Goal: Navigation & Orientation: Understand site structure

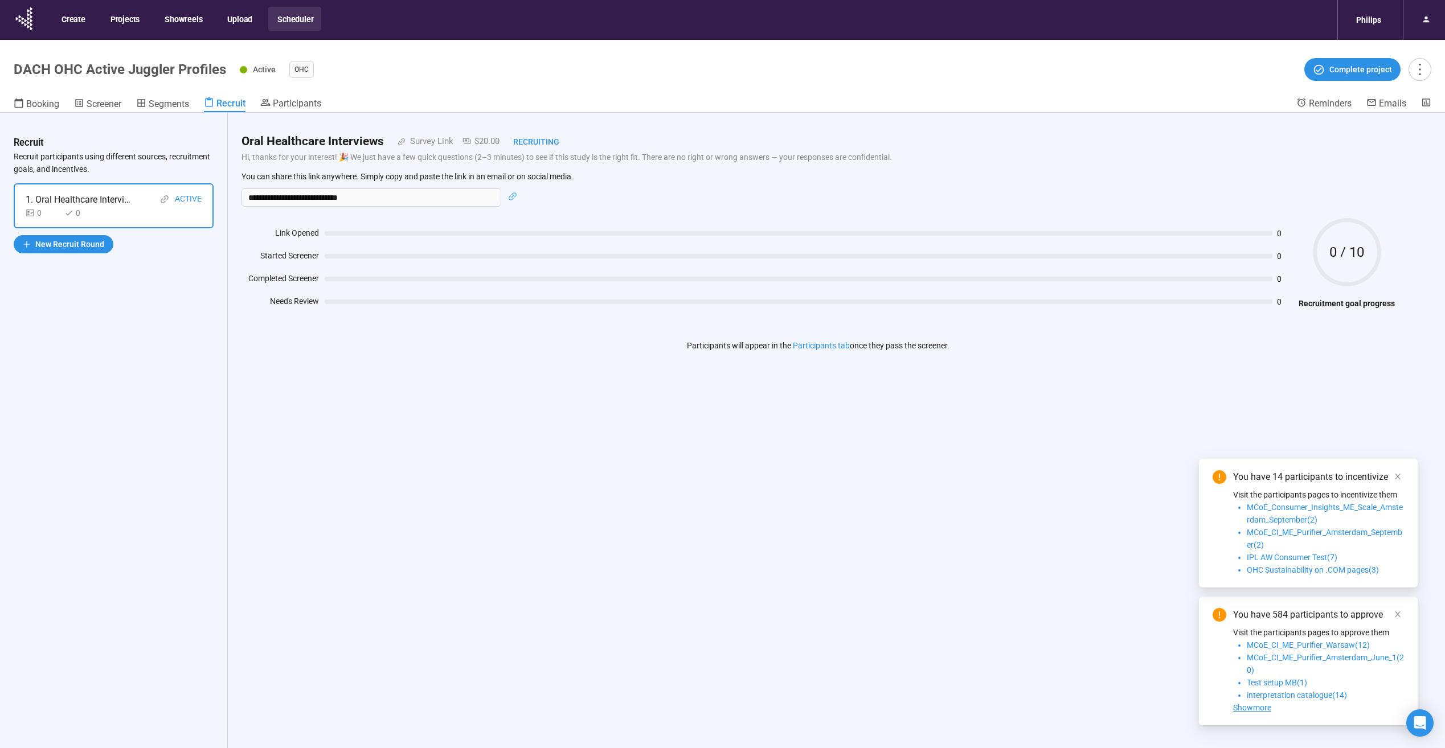
click at [589, 427] on div "**********" at bounding box center [818, 450] width 1181 height 675
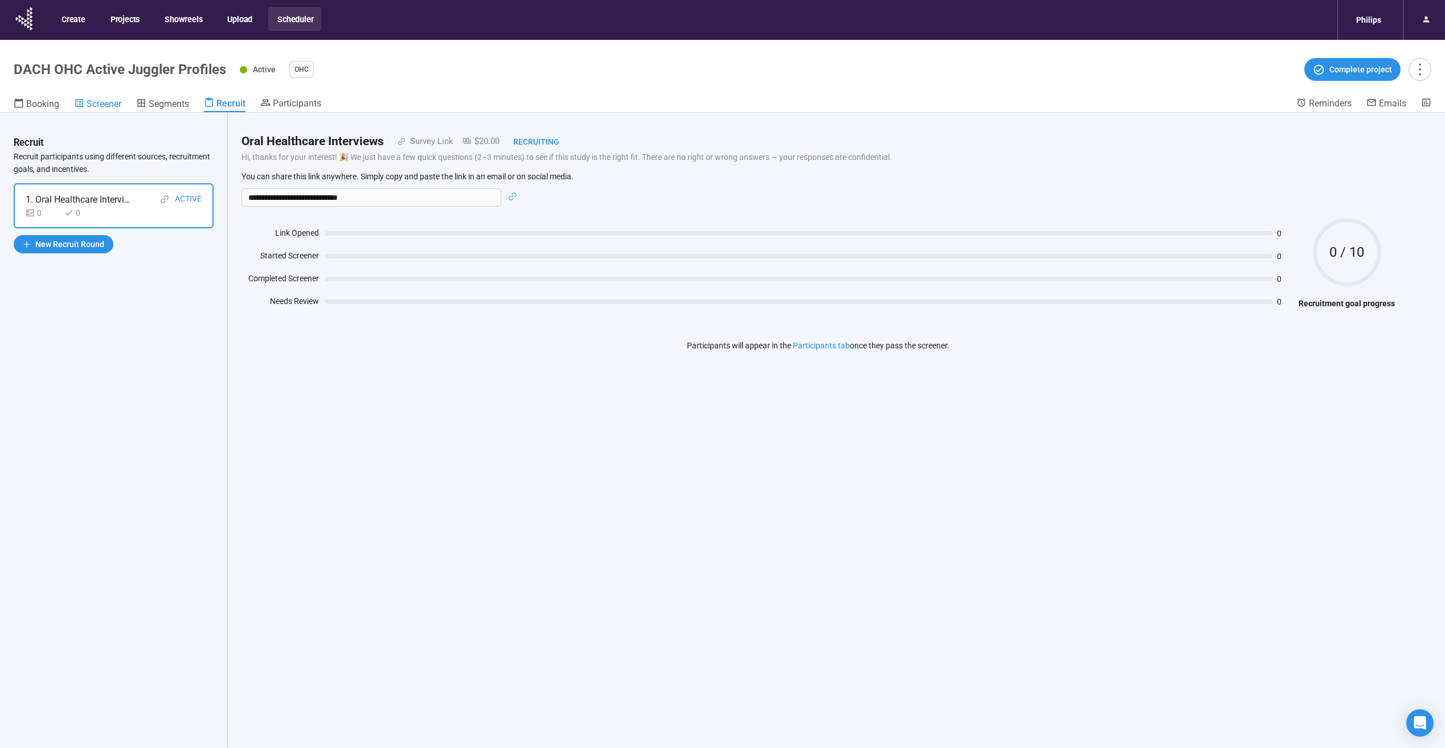
click at [103, 106] on span "Screener" at bounding box center [104, 104] width 35 height 11
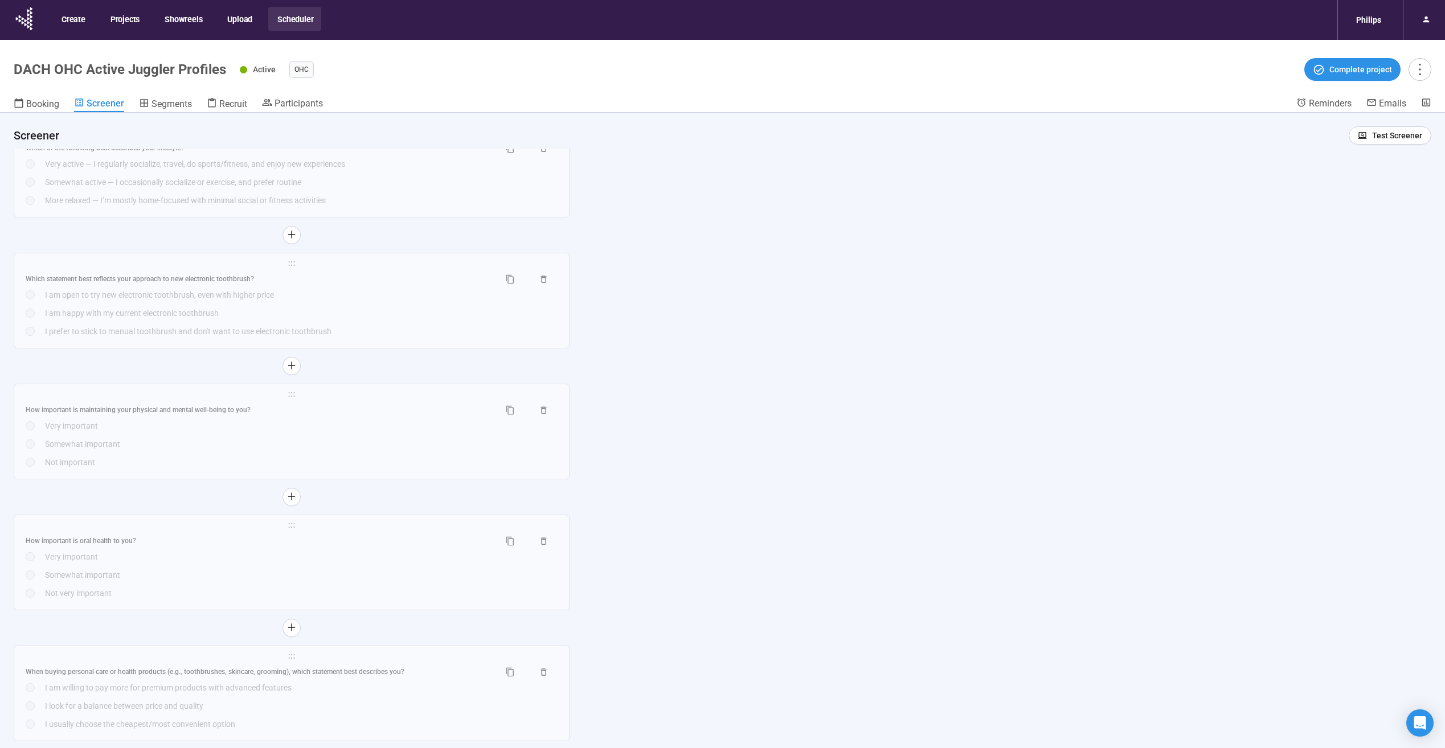
scroll to position [789, 0]
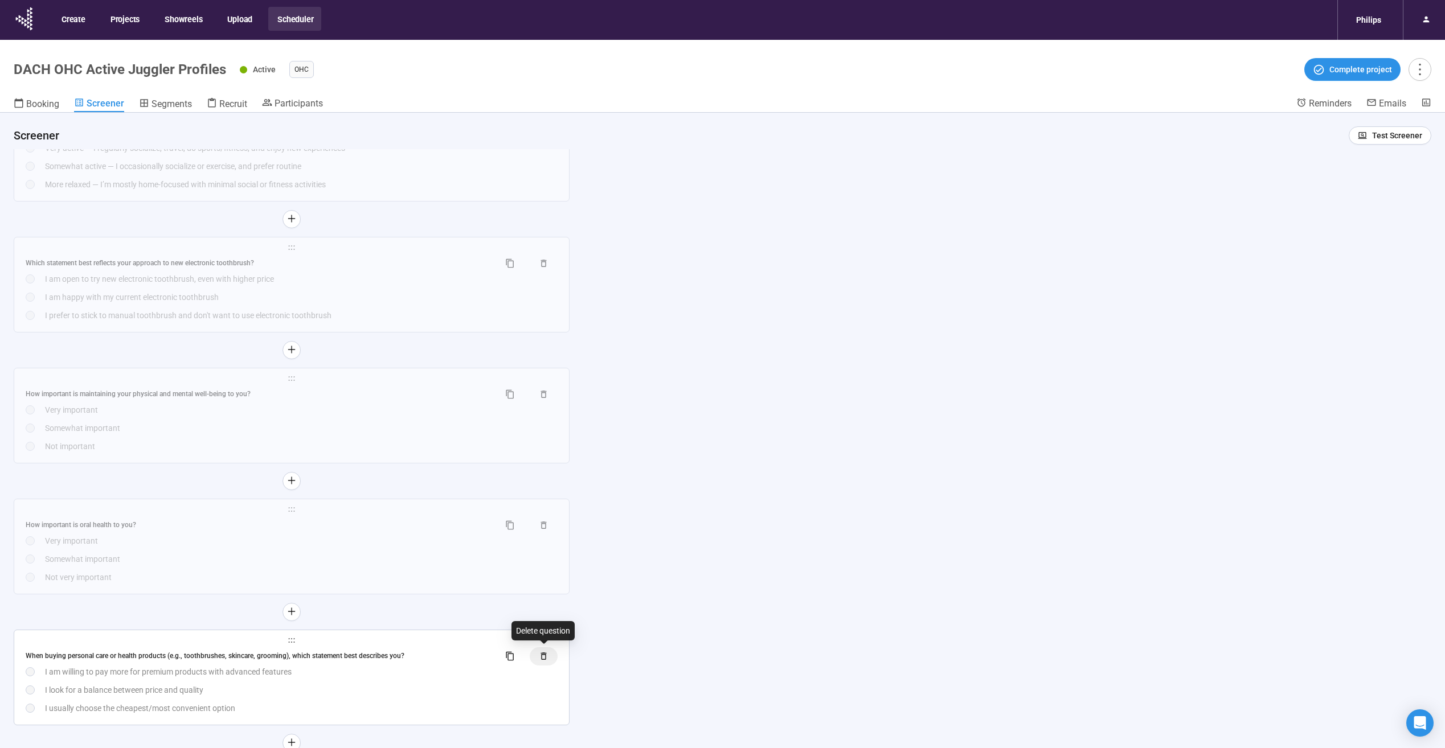
click at [542, 656] on icon "button" at bounding box center [544, 656] width 6 height 7
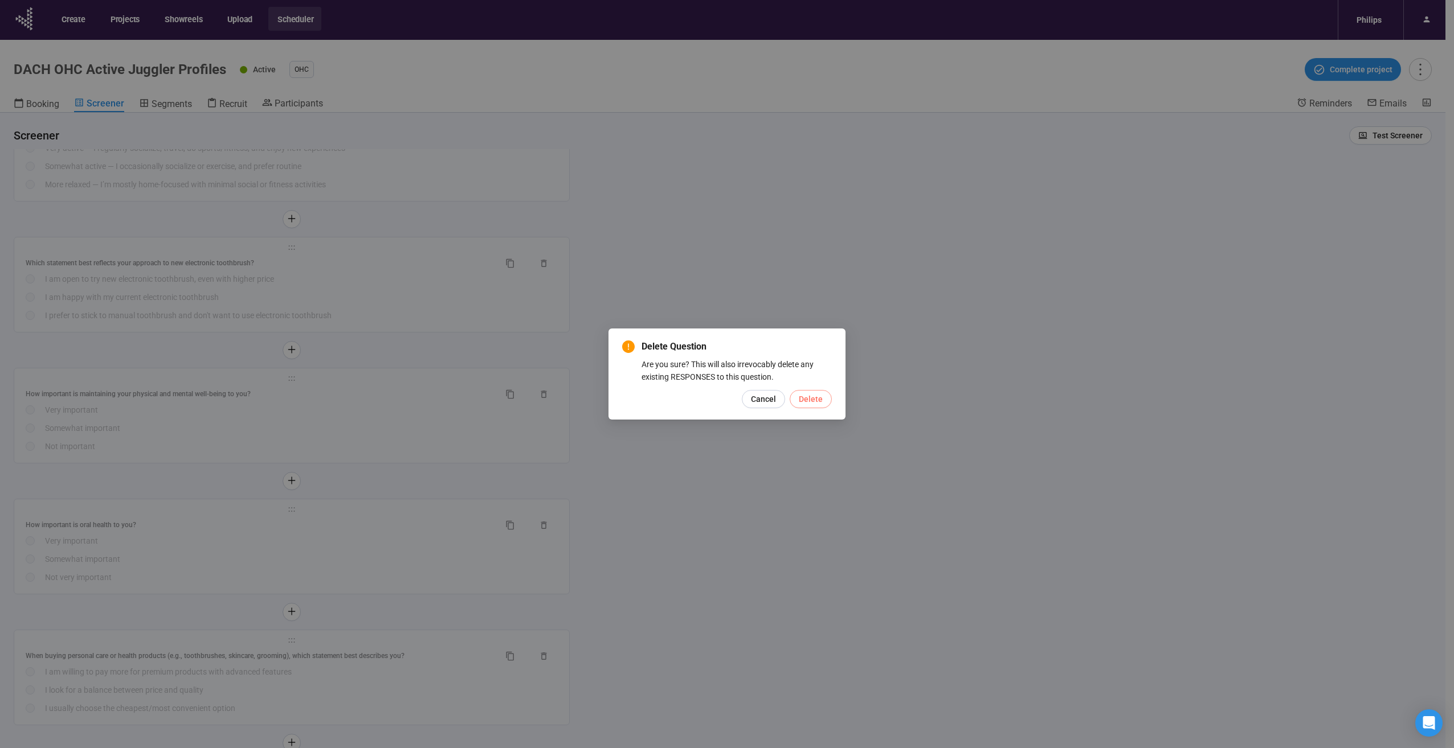
click at [812, 403] on span "Delete" at bounding box center [811, 399] width 24 height 13
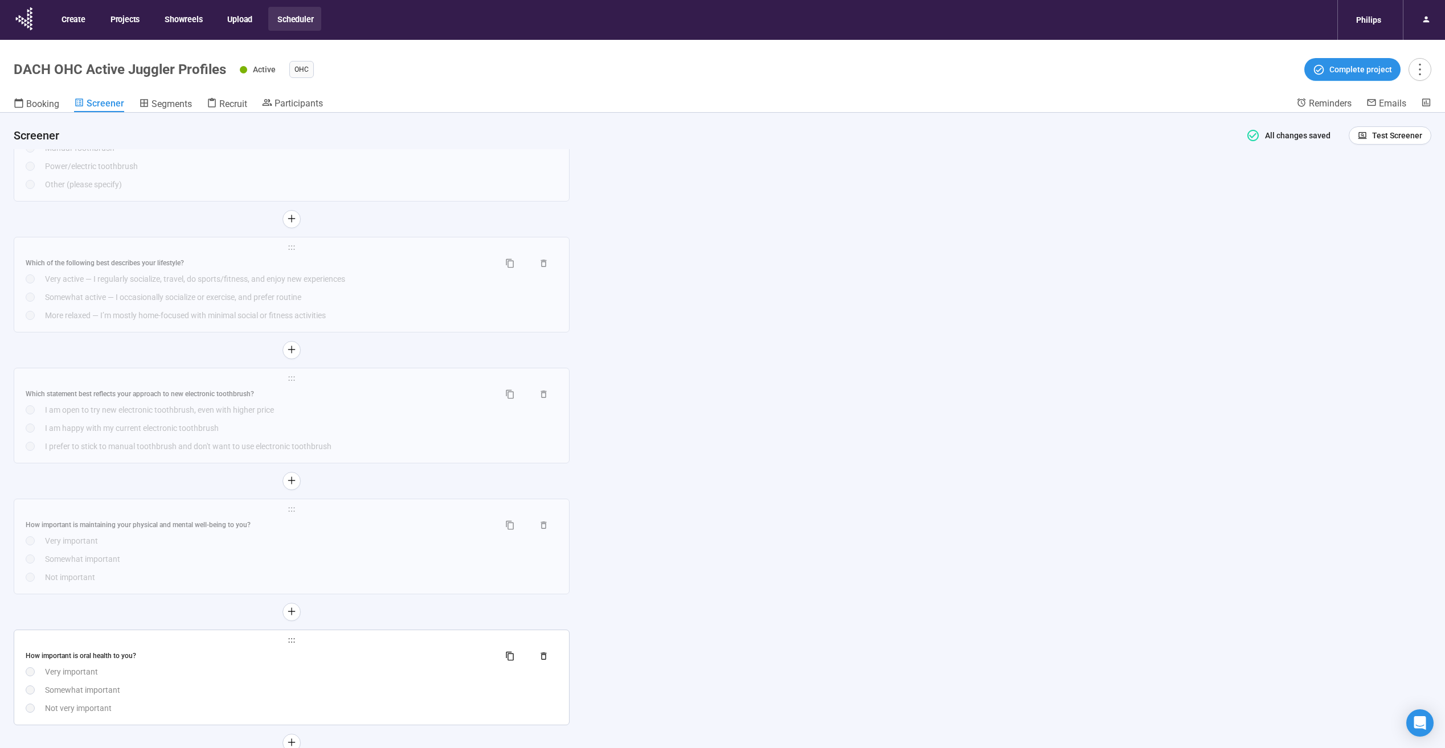
scroll to position [40, 0]
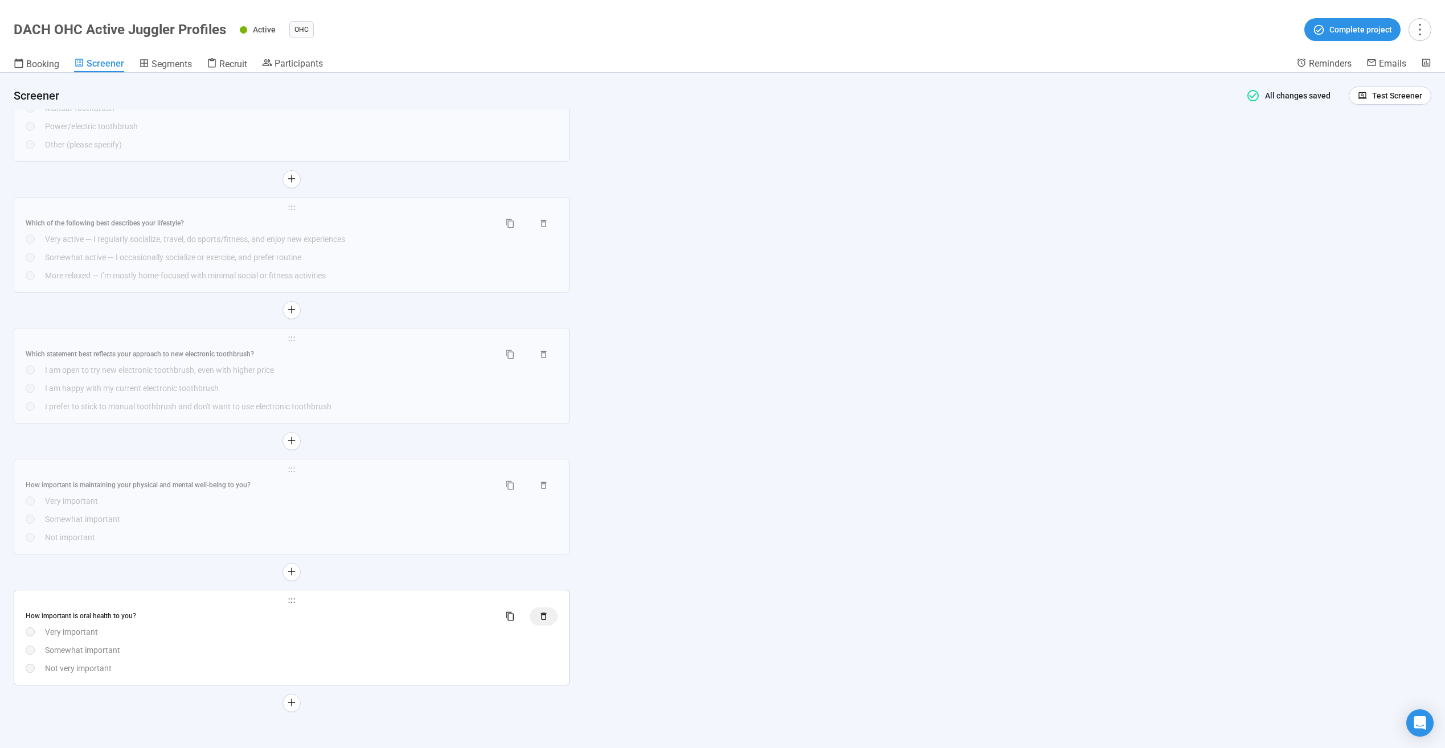
click at [546, 615] on icon "button" at bounding box center [544, 617] width 10 height 10
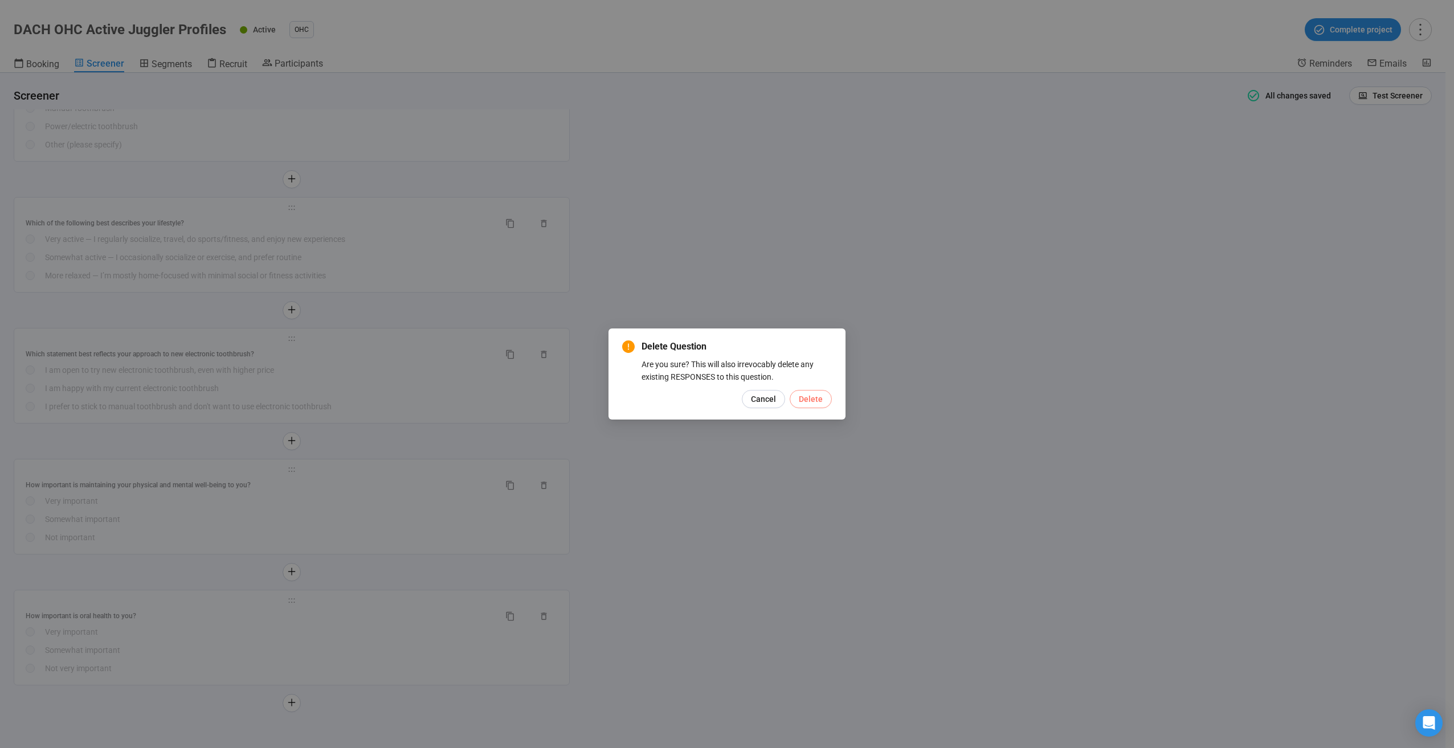
click at [811, 404] on span "Delete" at bounding box center [811, 399] width 24 height 13
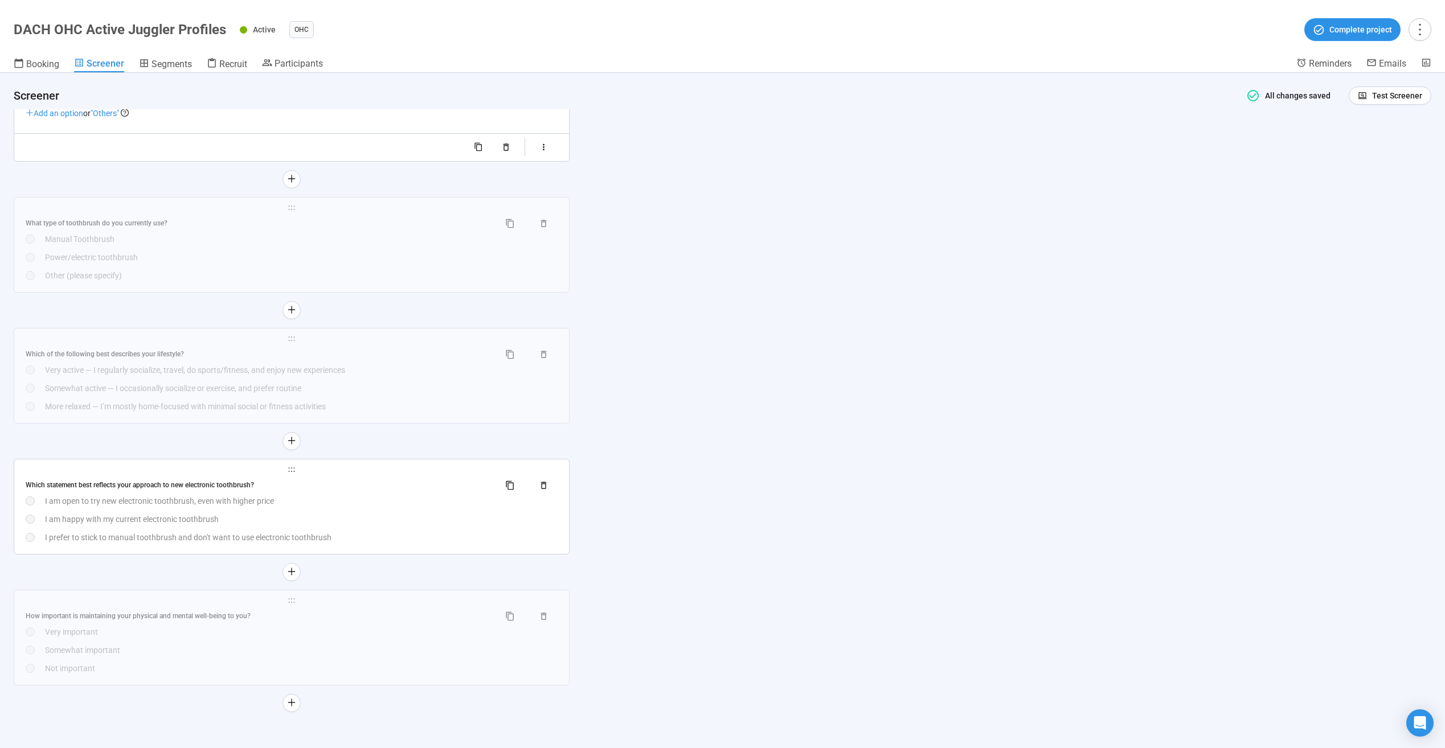
scroll to position [527, 0]
click at [552, 621] on button "button" at bounding box center [544, 617] width 28 height 18
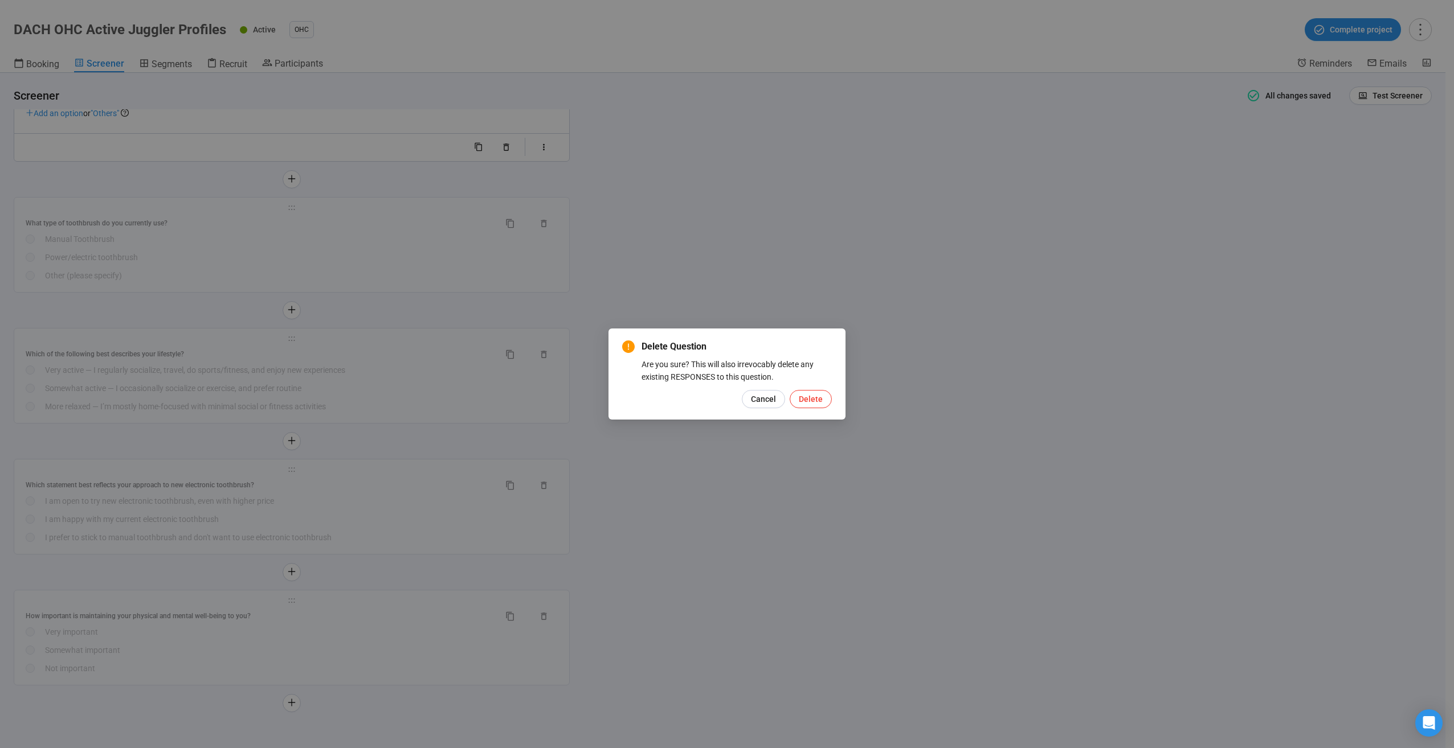
click at [806, 399] on span "Delete" at bounding box center [811, 399] width 24 height 13
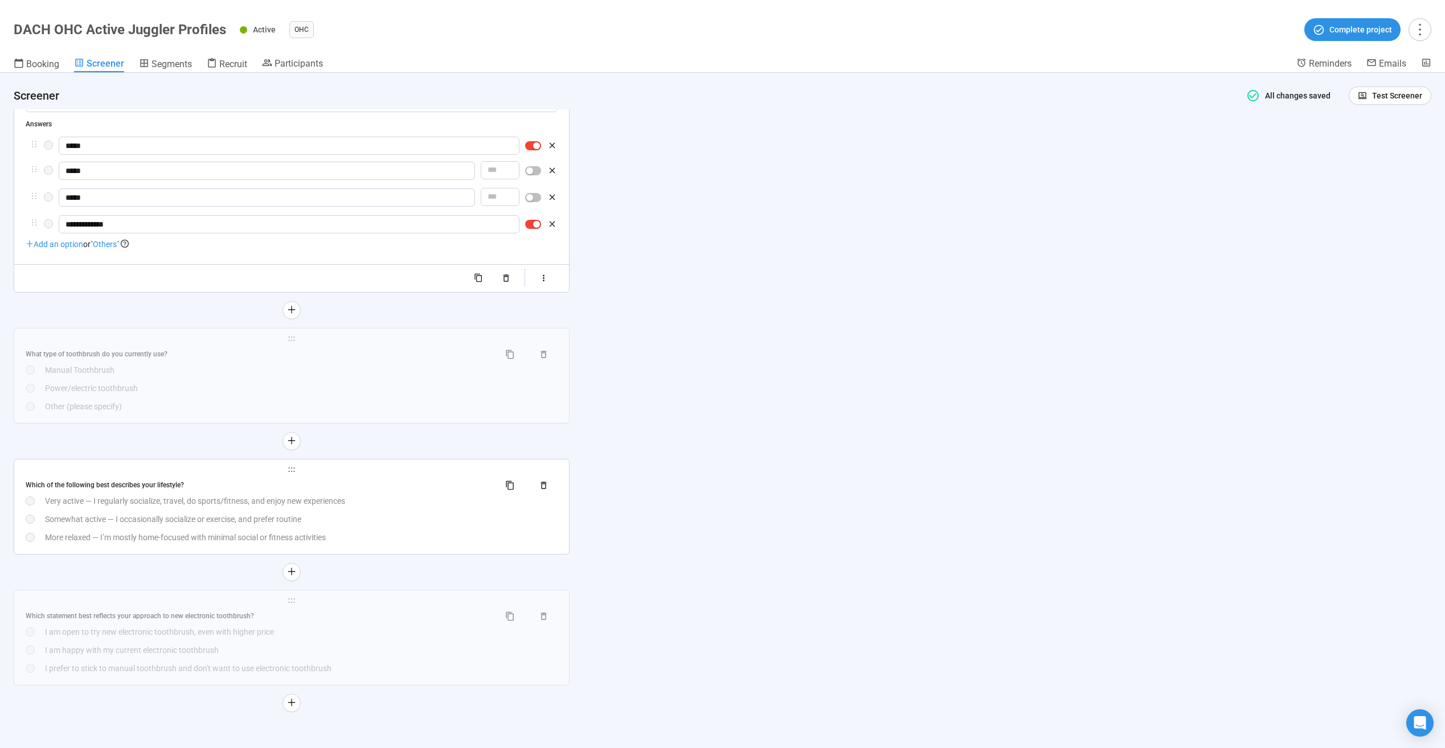
scroll to position [396, 0]
click at [693, 503] on div "**********" at bounding box center [722, 410] width 1445 height 675
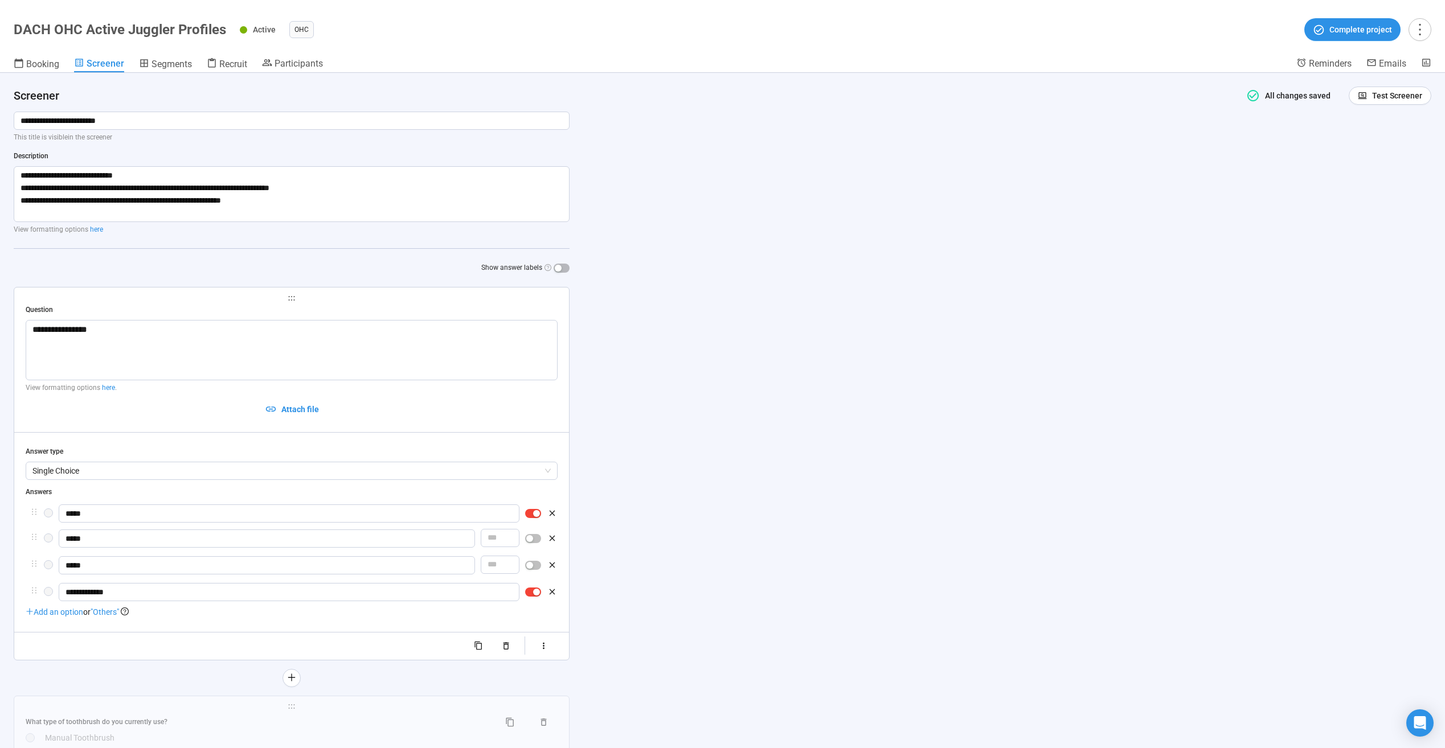
scroll to position [0, 0]
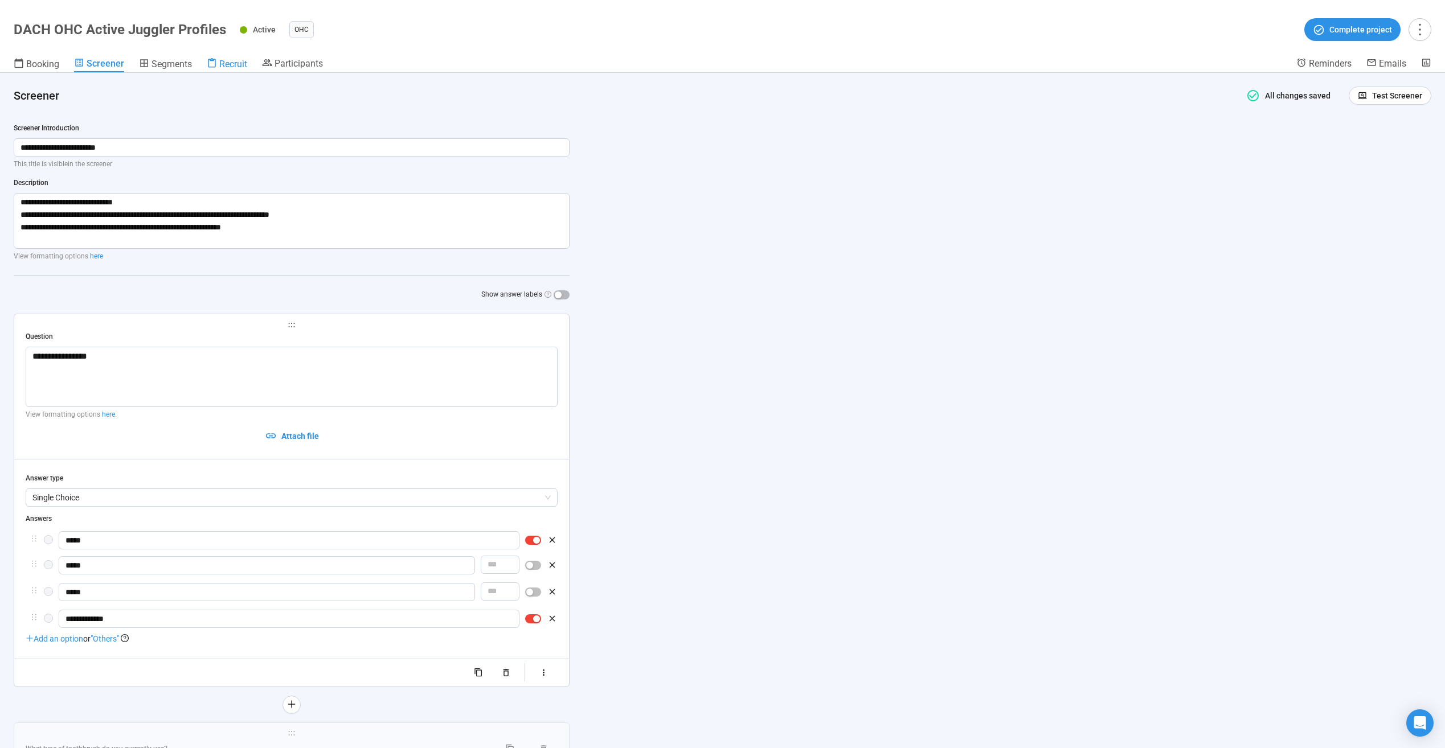
click at [232, 58] on div "Recruit" at bounding box center [227, 63] width 40 height 11
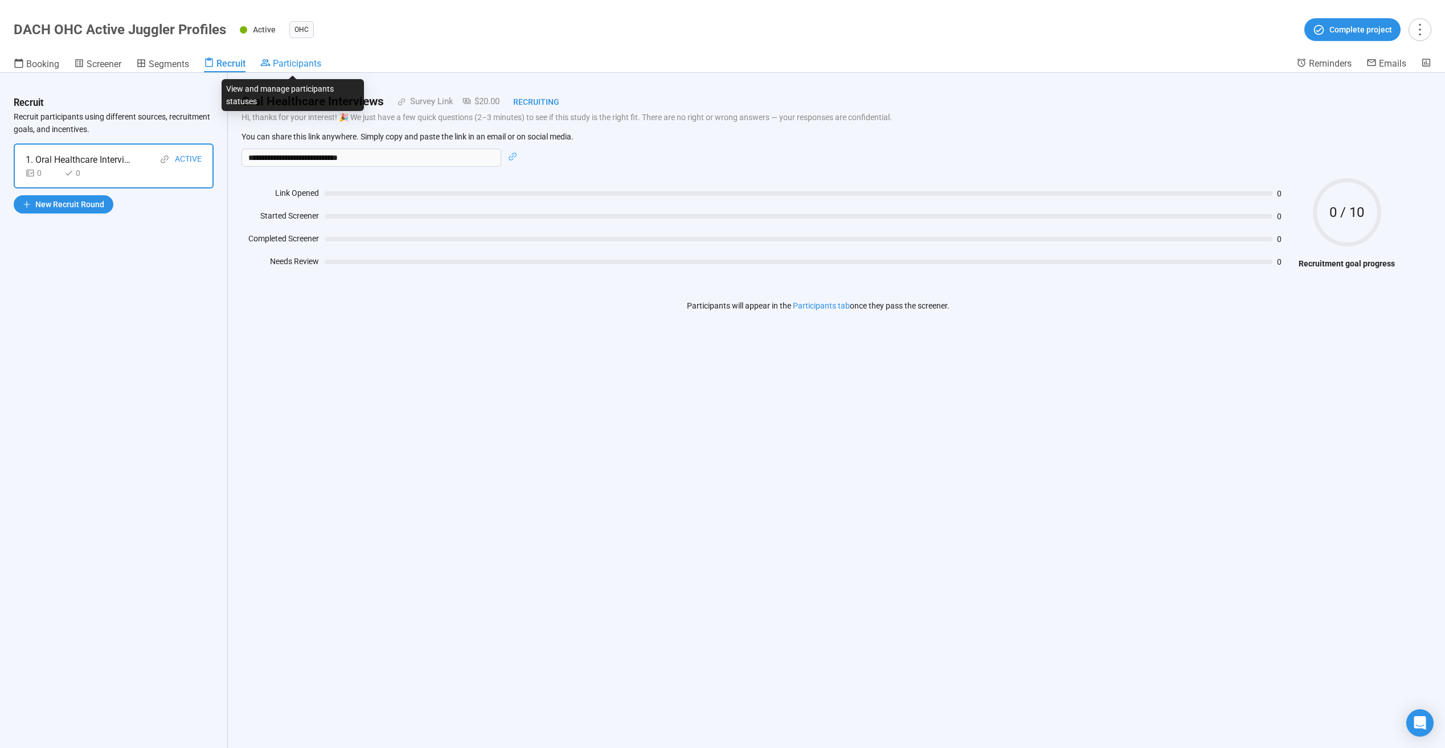
click at [300, 68] on span "Participants" at bounding box center [297, 63] width 48 height 11
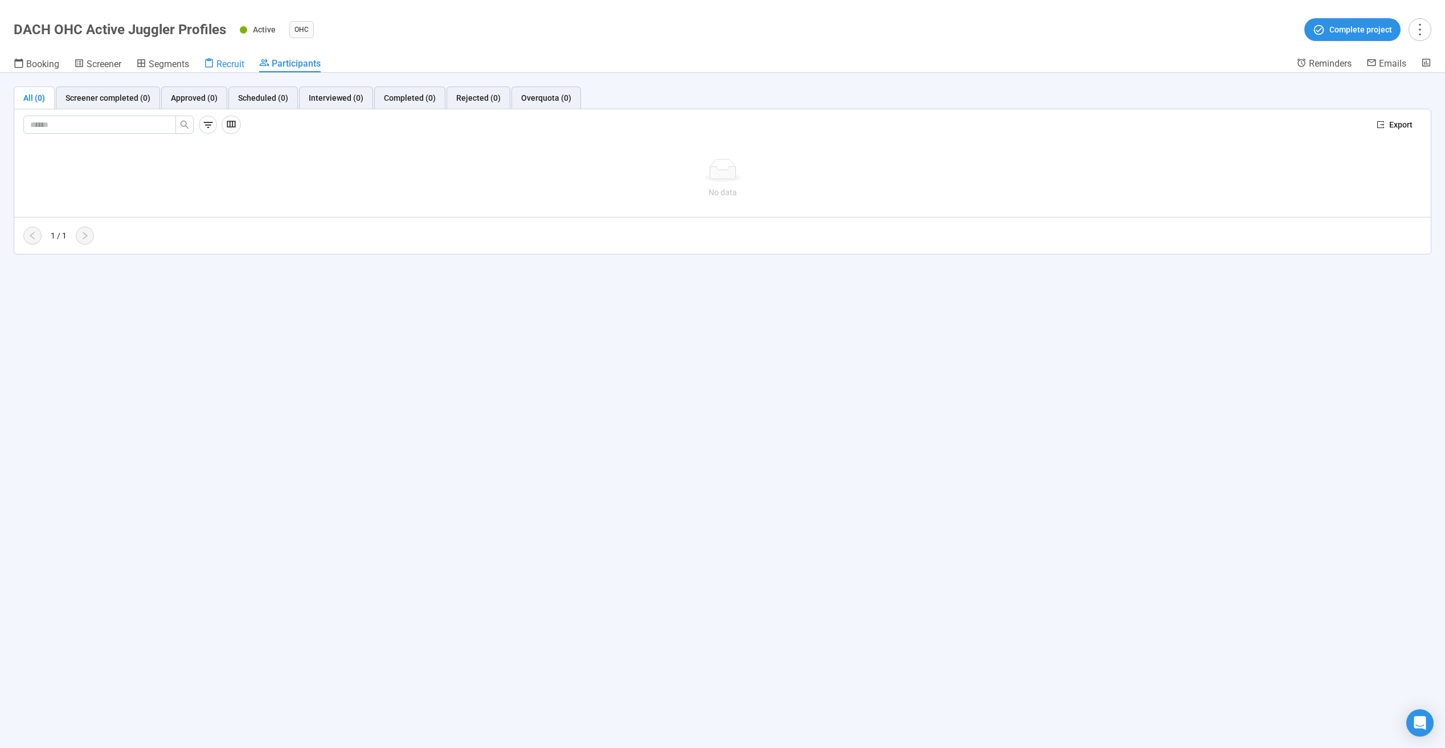
click at [227, 64] on span "Recruit" at bounding box center [230, 64] width 28 height 11
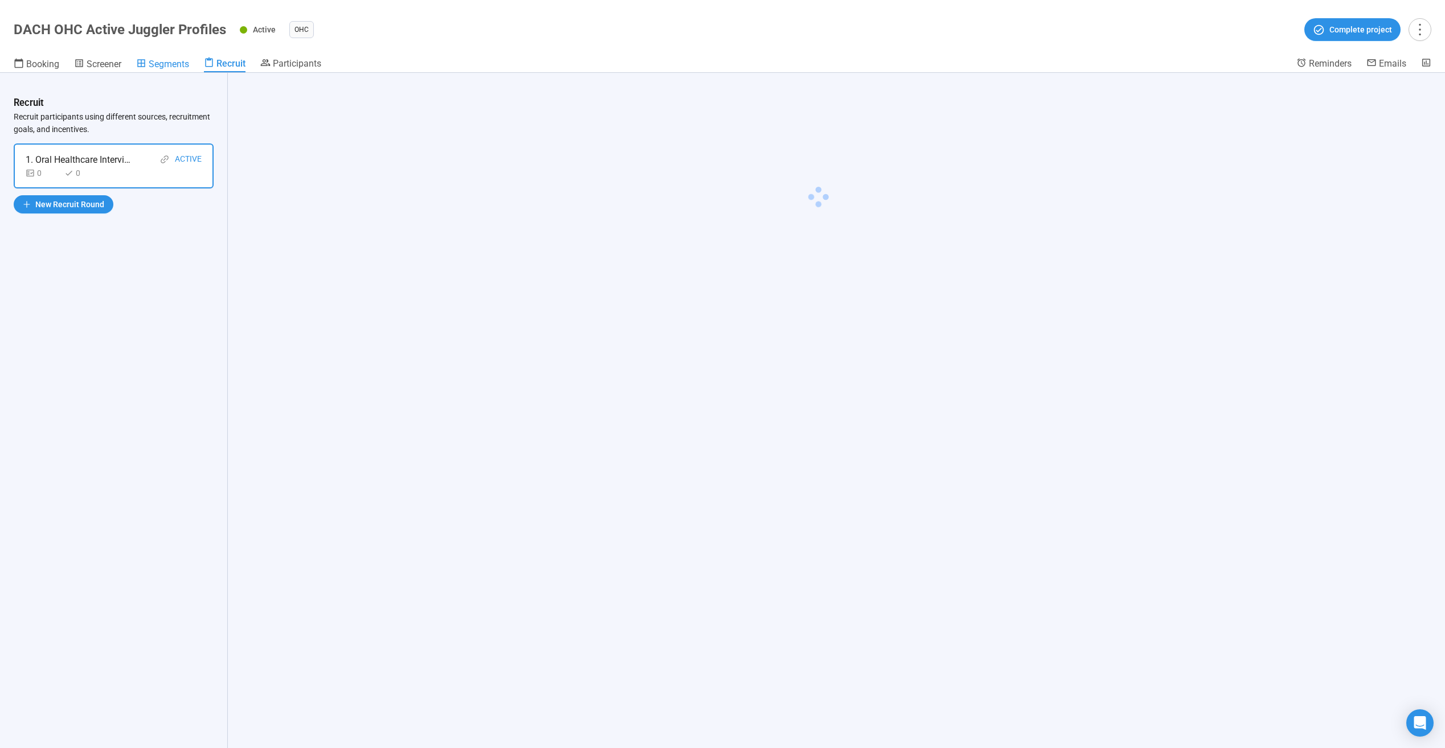
click at [168, 68] on span "Segments" at bounding box center [169, 64] width 40 height 11
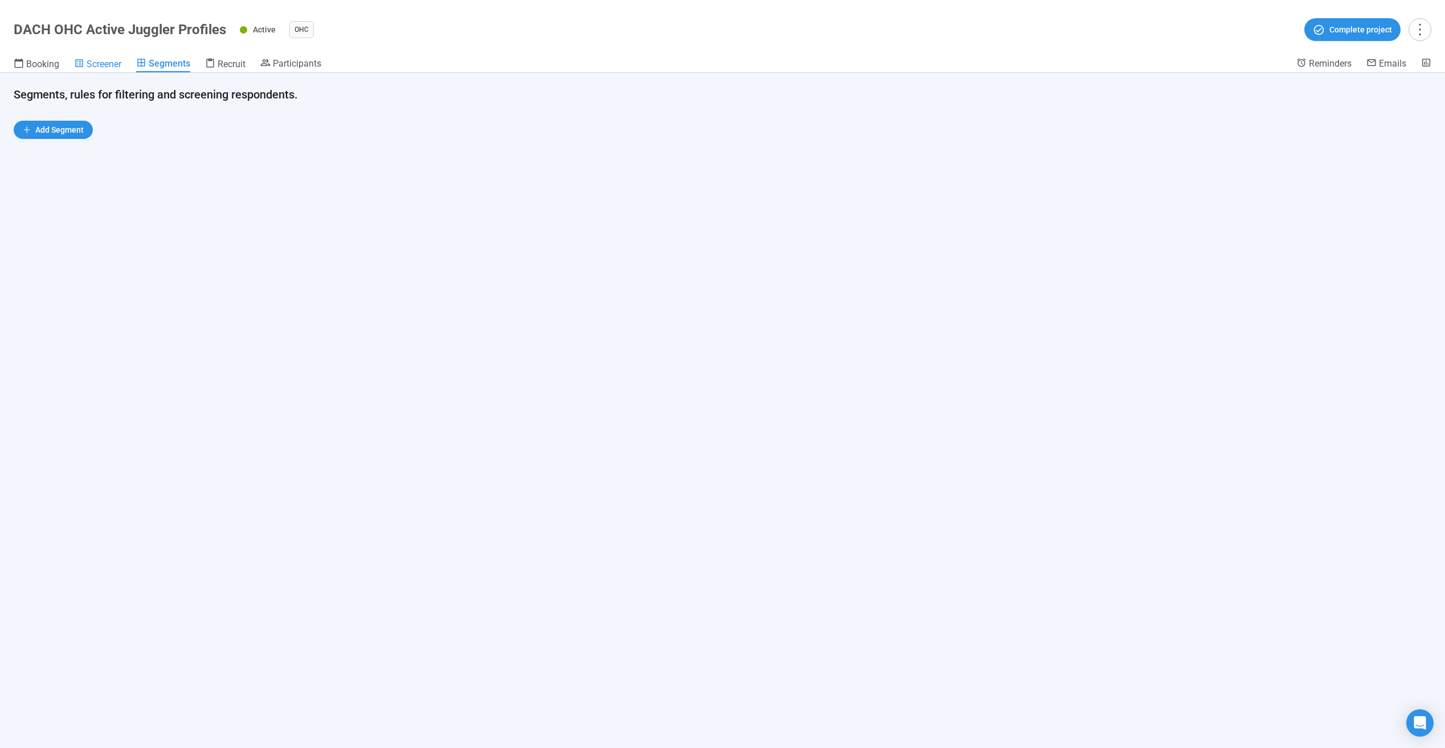
click at [81, 71] on link "Screener" at bounding box center [97, 65] width 47 height 15
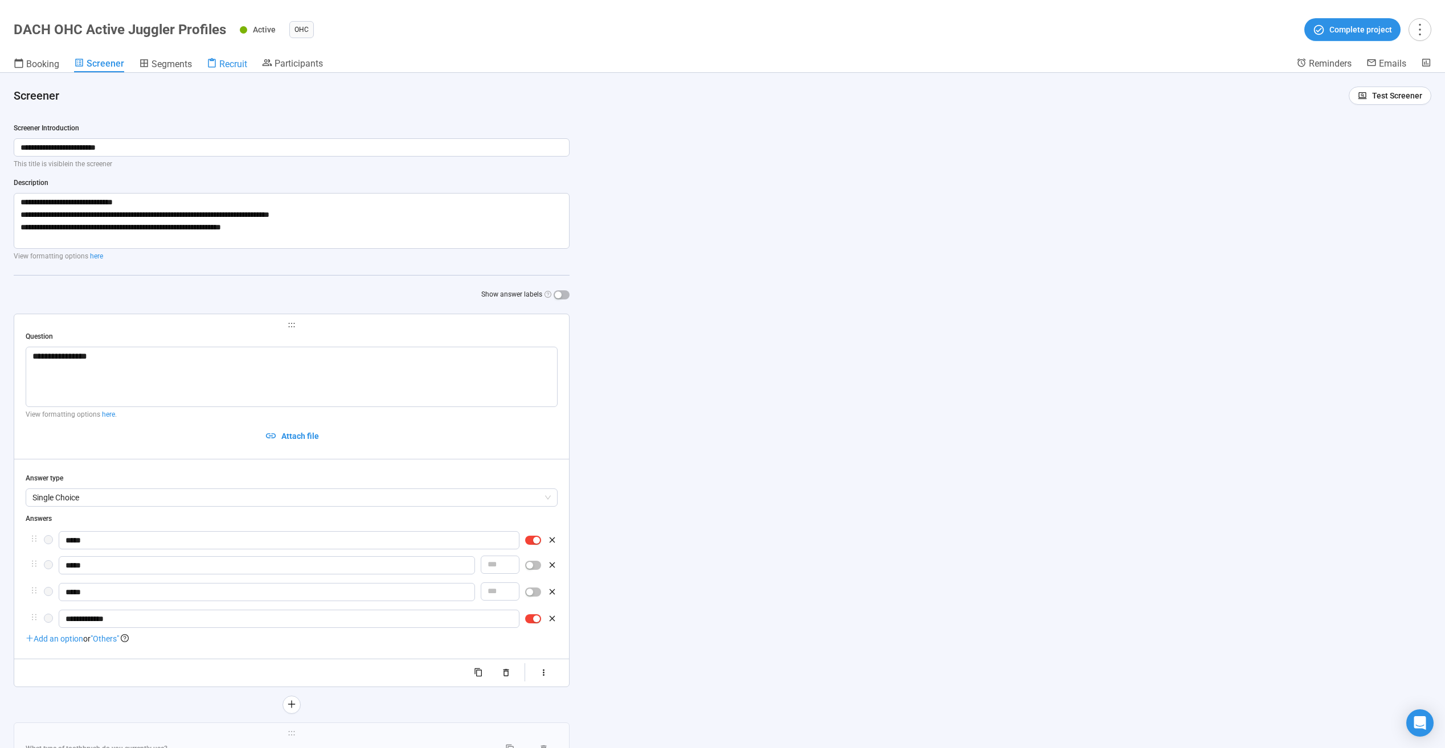
click at [244, 68] on span "Recruit" at bounding box center [233, 64] width 28 height 11
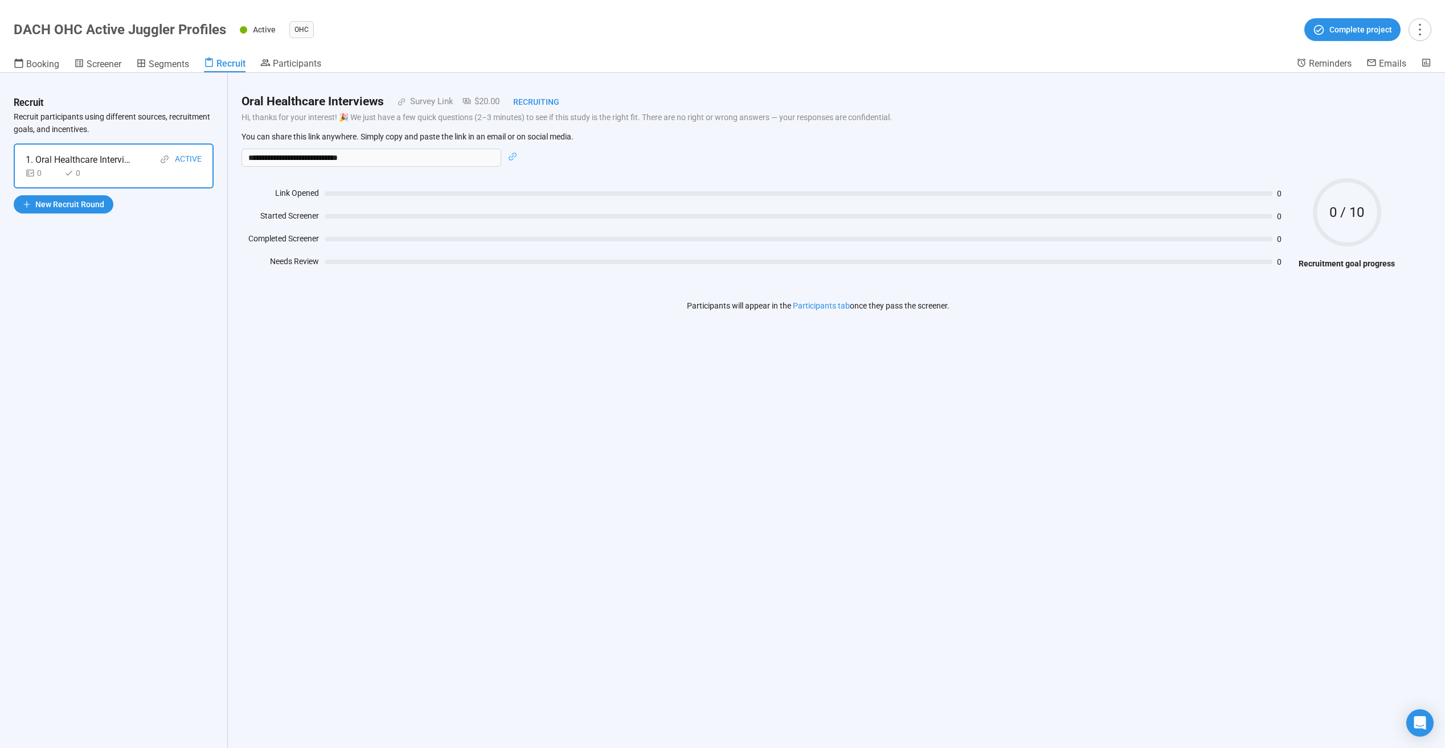
click at [321, 57] on header "DACH OHC Active Juggler Profiles Active OHC Complete project Booking Screener S…" at bounding box center [722, 36] width 1445 height 73
click at [308, 57] on header "DACH OHC Active Juggler Profiles Active OHC Complete project Booking Screener S…" at bounding box center [722, 36] width 1445 height 73
click at [308, 62] on span "Participants" at bounding box center [297, 63] width 48 height 11
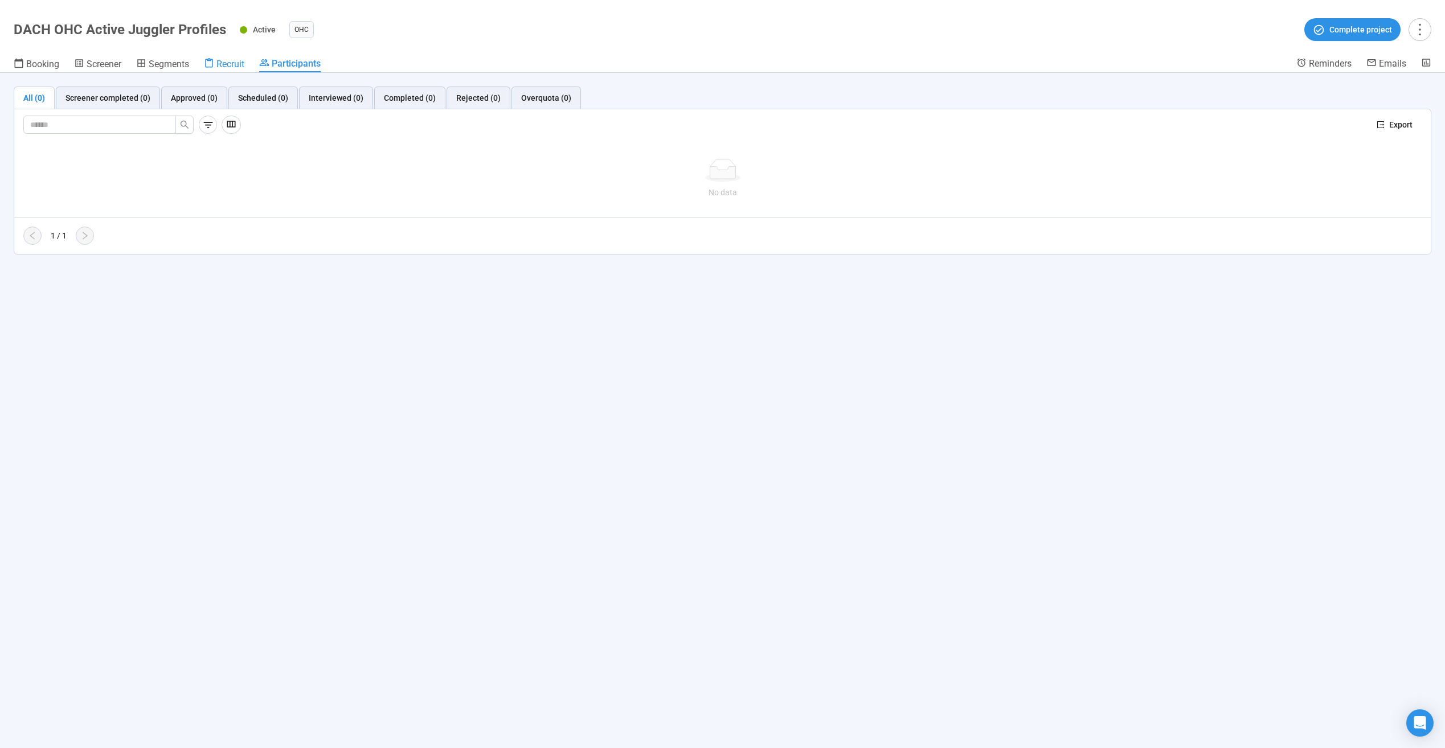
click at [235, 60] on span "Recruit" at bounding box center [230, 64] width 28 height 11
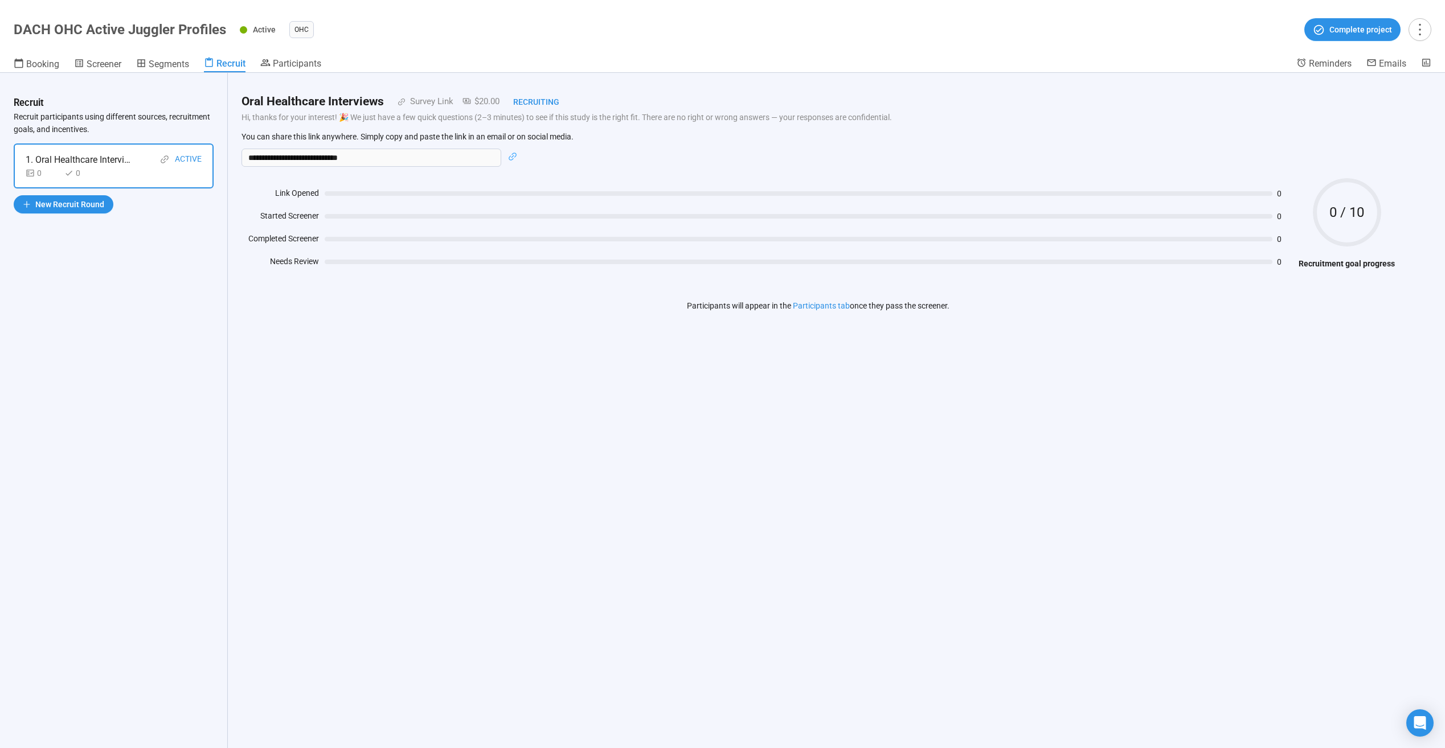
click at [633, 488] on div "**********" at bounding box center [818, 410] width 1181 height 675
click at [538, 101] on div "Recruiting" at bounding box center [530, 102] width 60 height 13
click at [518, 101] on div "Recruiting" at bounding box center [530, 102] width 60 height 13
click at [535, 96] on div "Recruiting" at bounding box center [530, 102] width 60 height 13
click at [592, 108] on div "Oral Healthcare Interviews Survey Link $20.00 Recruiting" at bounding box center [817, 101] width 1153 height 19
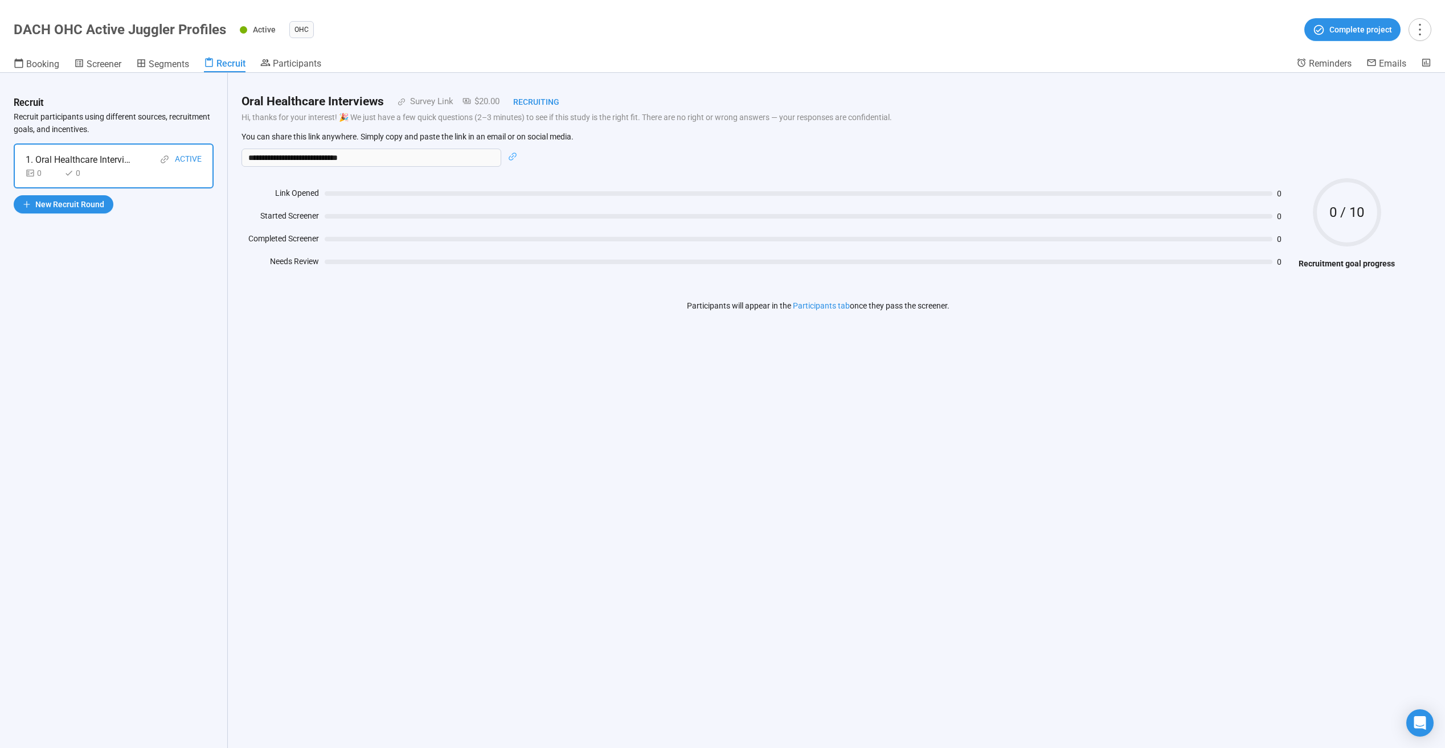
click at [638, 124] on div "**********" at bounding box center [817, 189] width 1153 height 205
click at [564, 103] on div "Oral Healthcare Interviews Survey Link $20.00 Recruiting" at bounding box center [817, 101] width 1153 height 19
click at [553, 102] on div "Recruiting" at bounding box center [530, 102] width 60 height 13
click at [424, 397] on div "**********" at bounding box center [818, 410] width 1181 height 675
click at [394, 368] on div "**********" at bounding box center [818, 410] width 1181 height 675
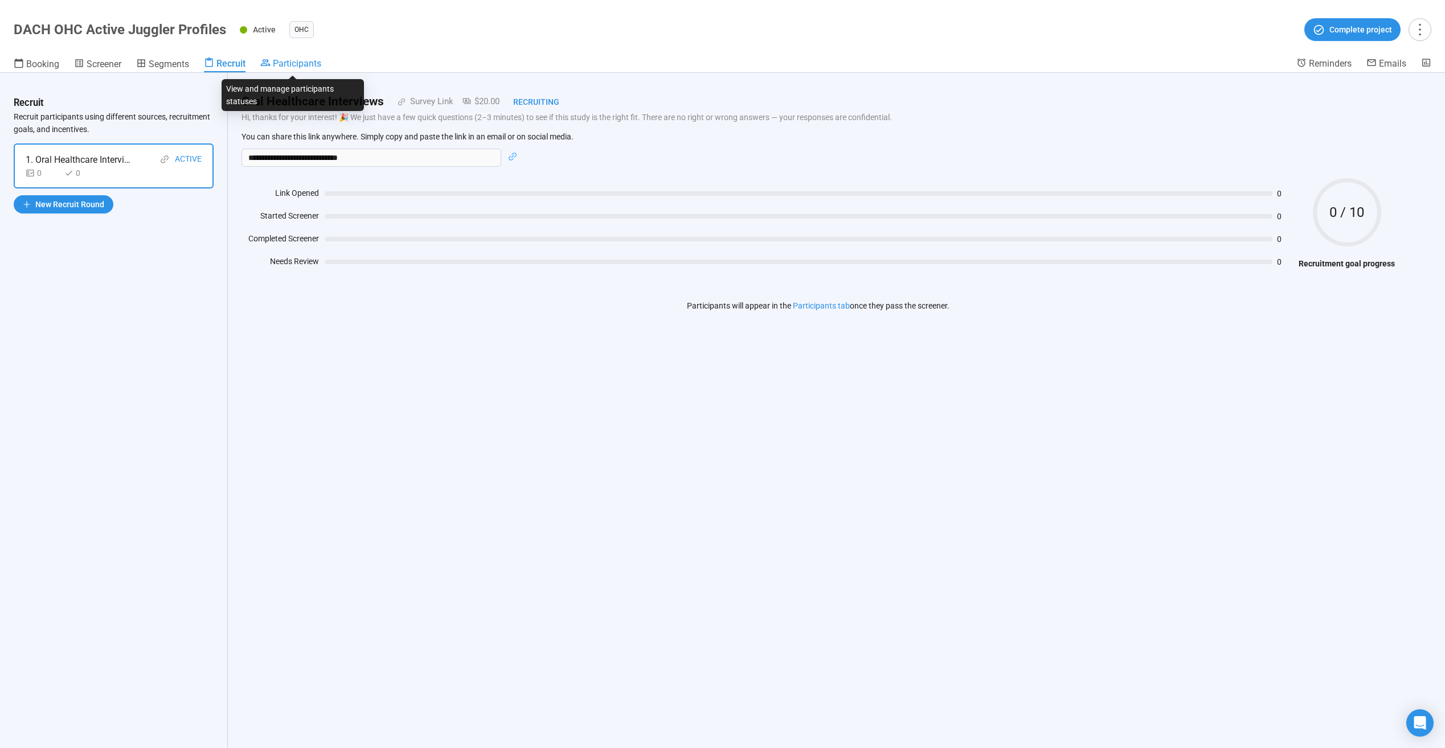
click at [314, 67] on span "Participants" at bounding box center [297, 63] width 48 height 11
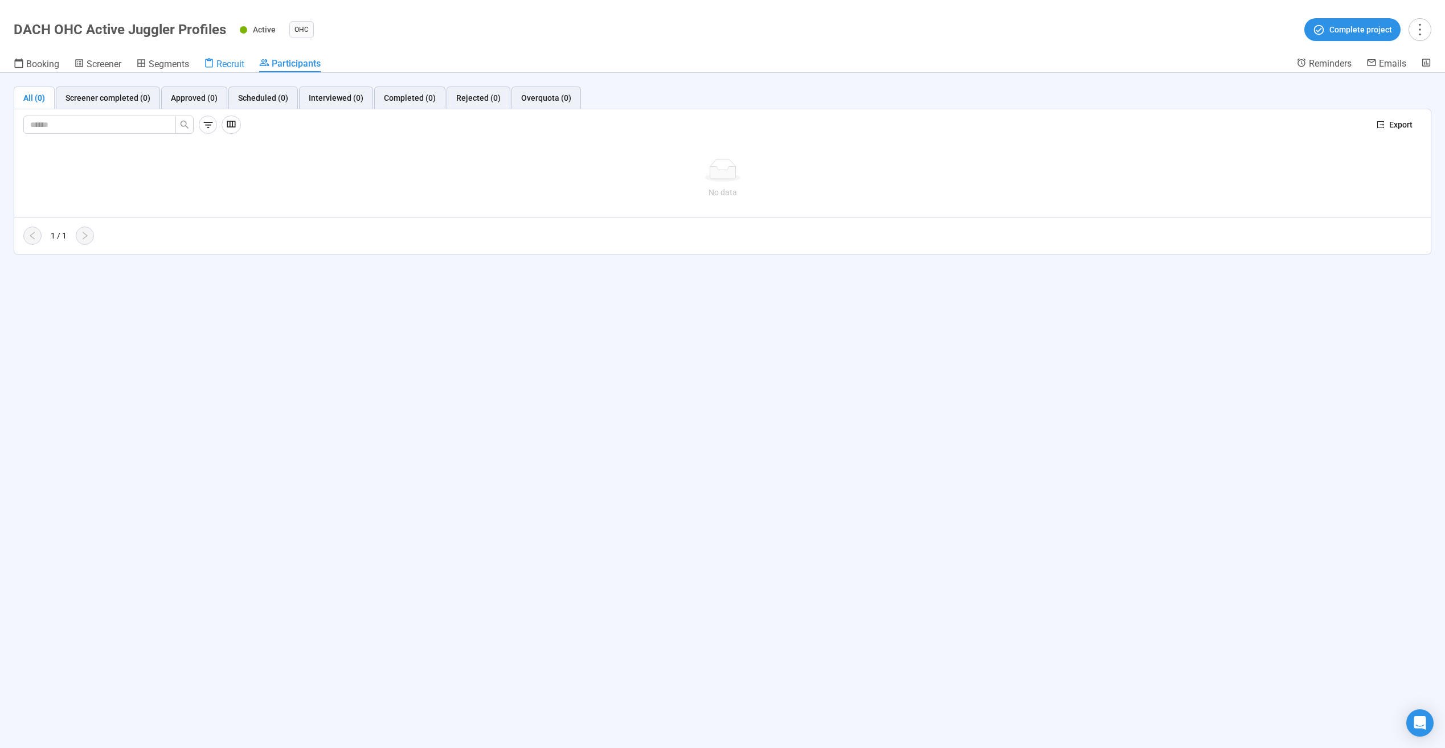
click at [236, 63] on span "Recruit" at bounding box center [230, 64] width 28 height 11
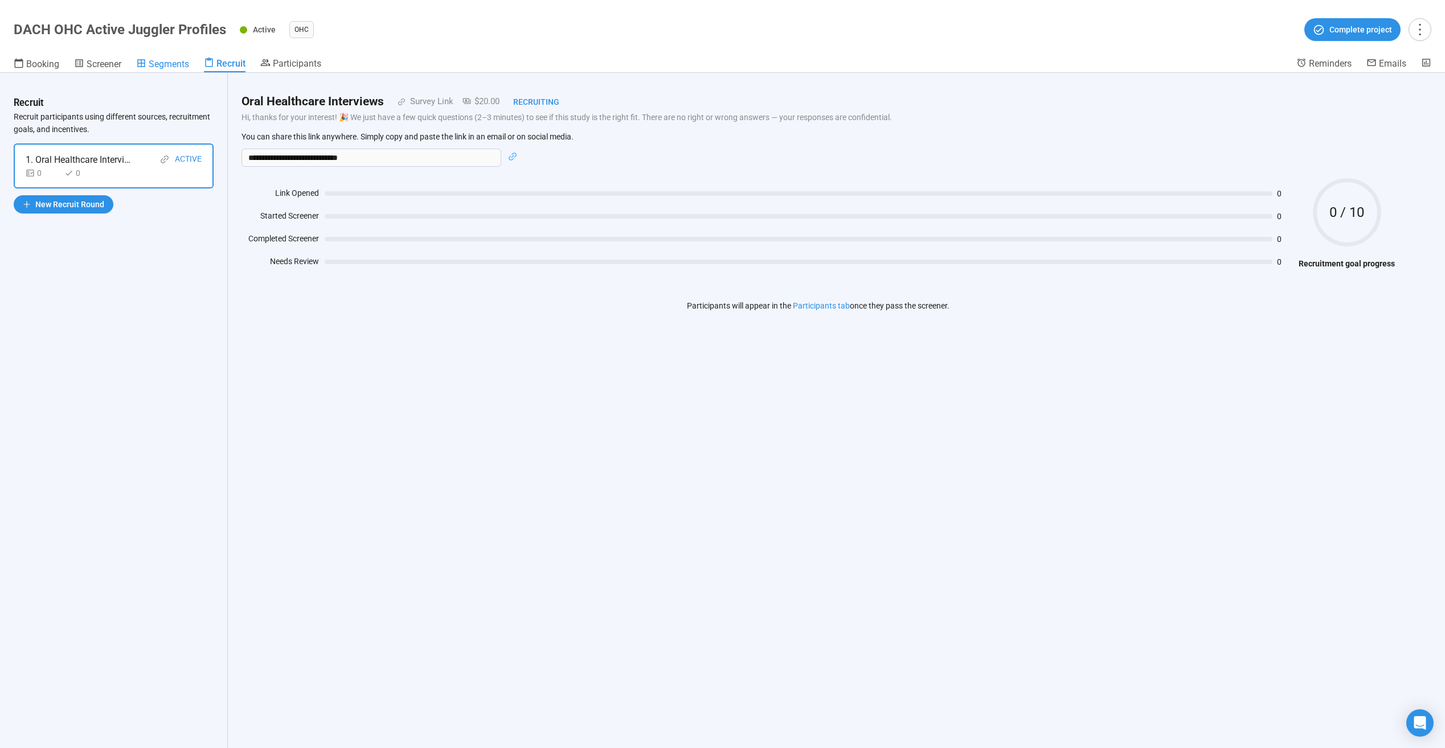
click at [177, 62] on span "Segments" at bounding box center [169, 64] width 40 height 11
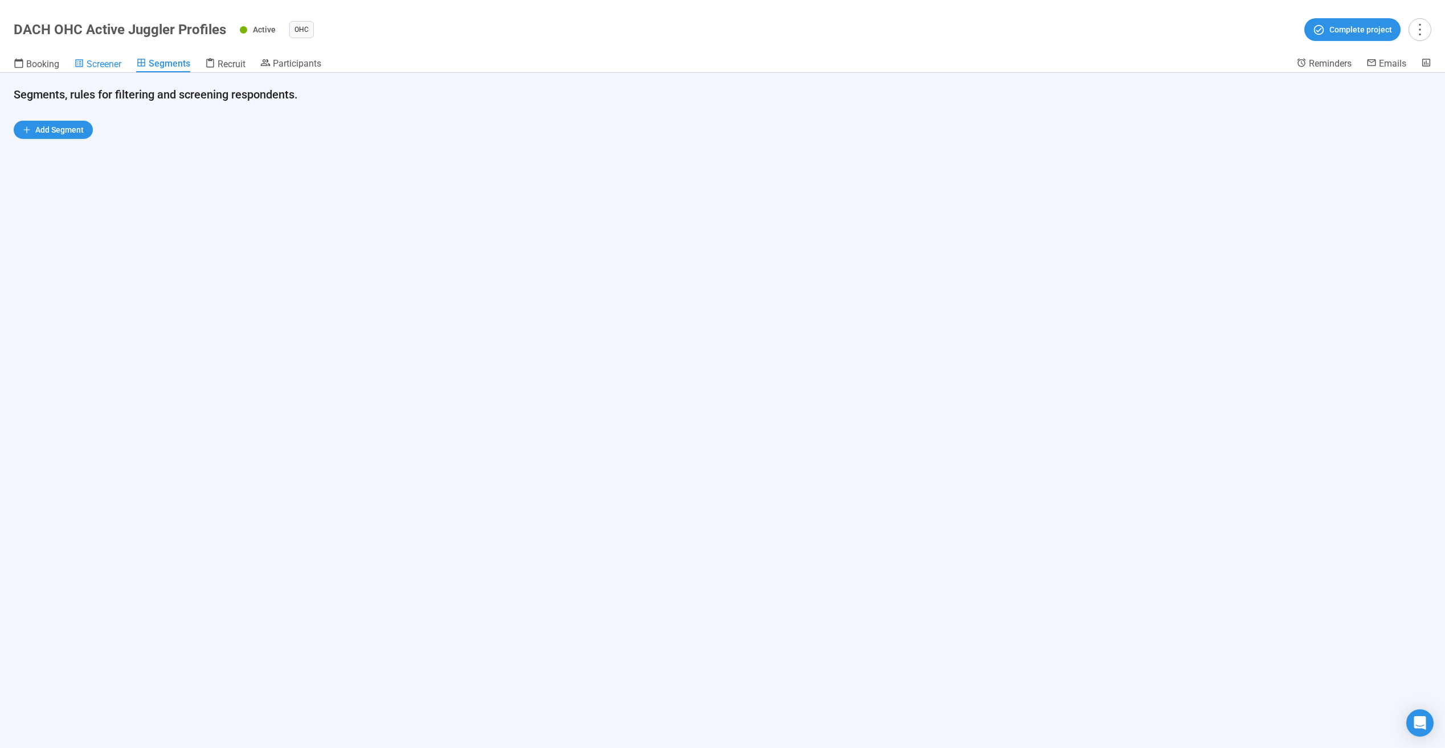
click at [107, 58] on div "Screener" at bounding box center [97, 63] width 47 height 11
click at [47, 63] on span "Booking" at bounding box center [42, 64] width 33 height 11
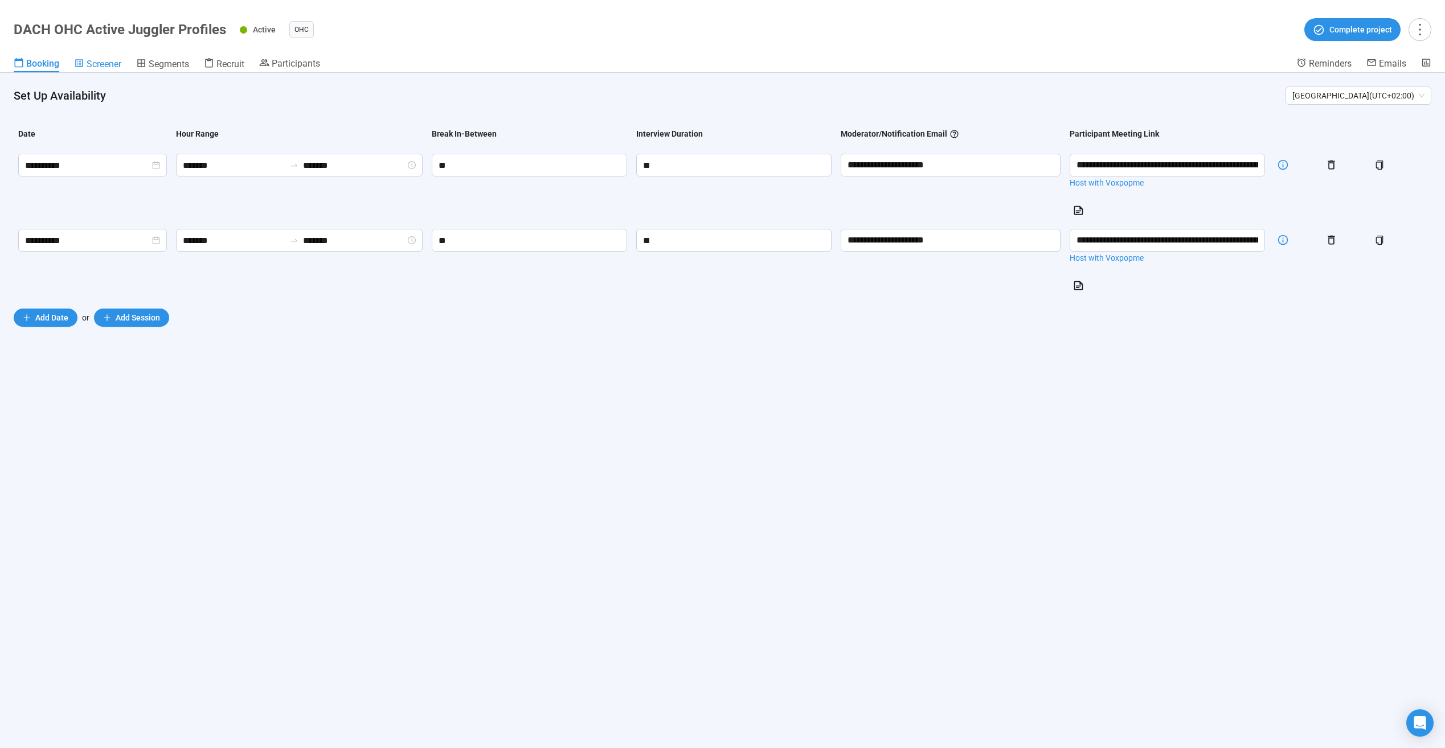
click at [110, 62] on span "Screener" at bounding box center [104, 64] width 35 height 11
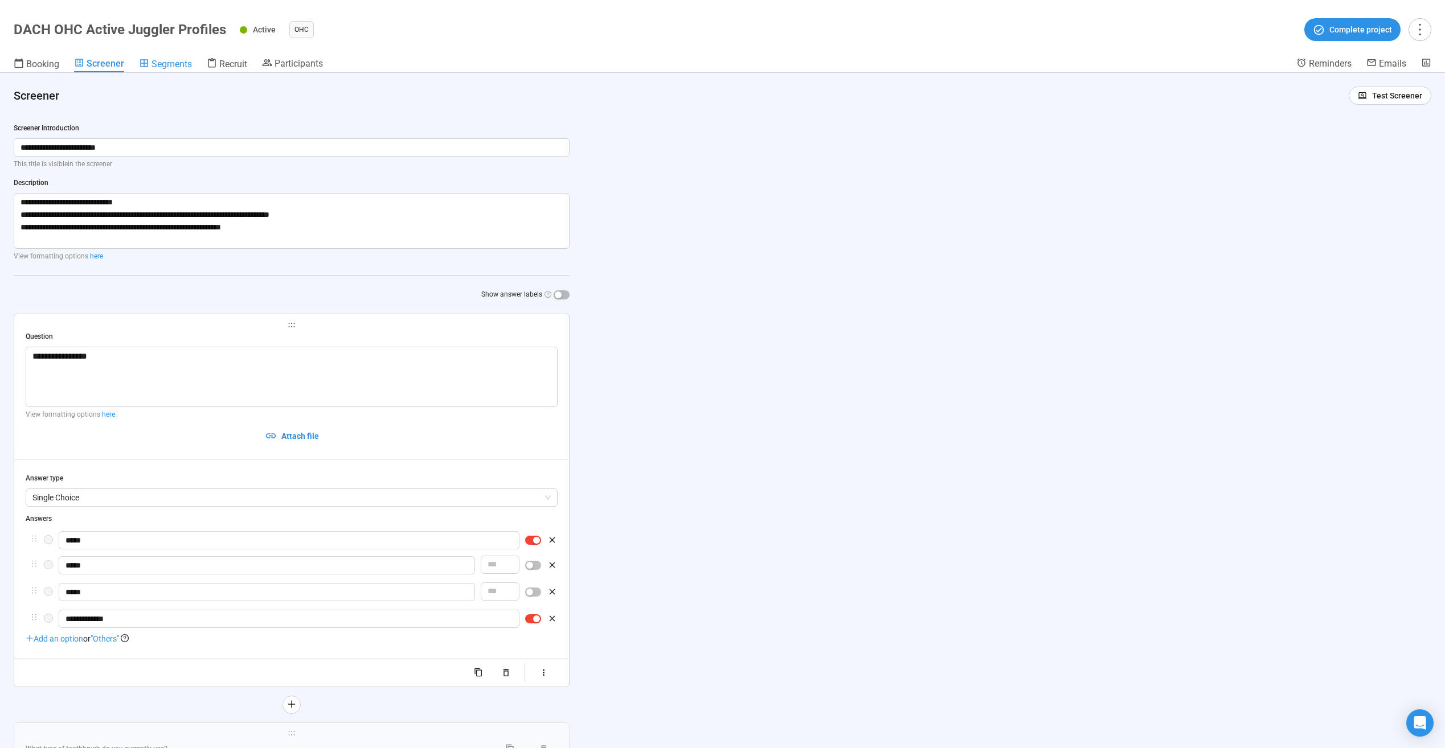
click at [148, 64] on div "Segments" at bounding box center [165, 63] width 53 height 11
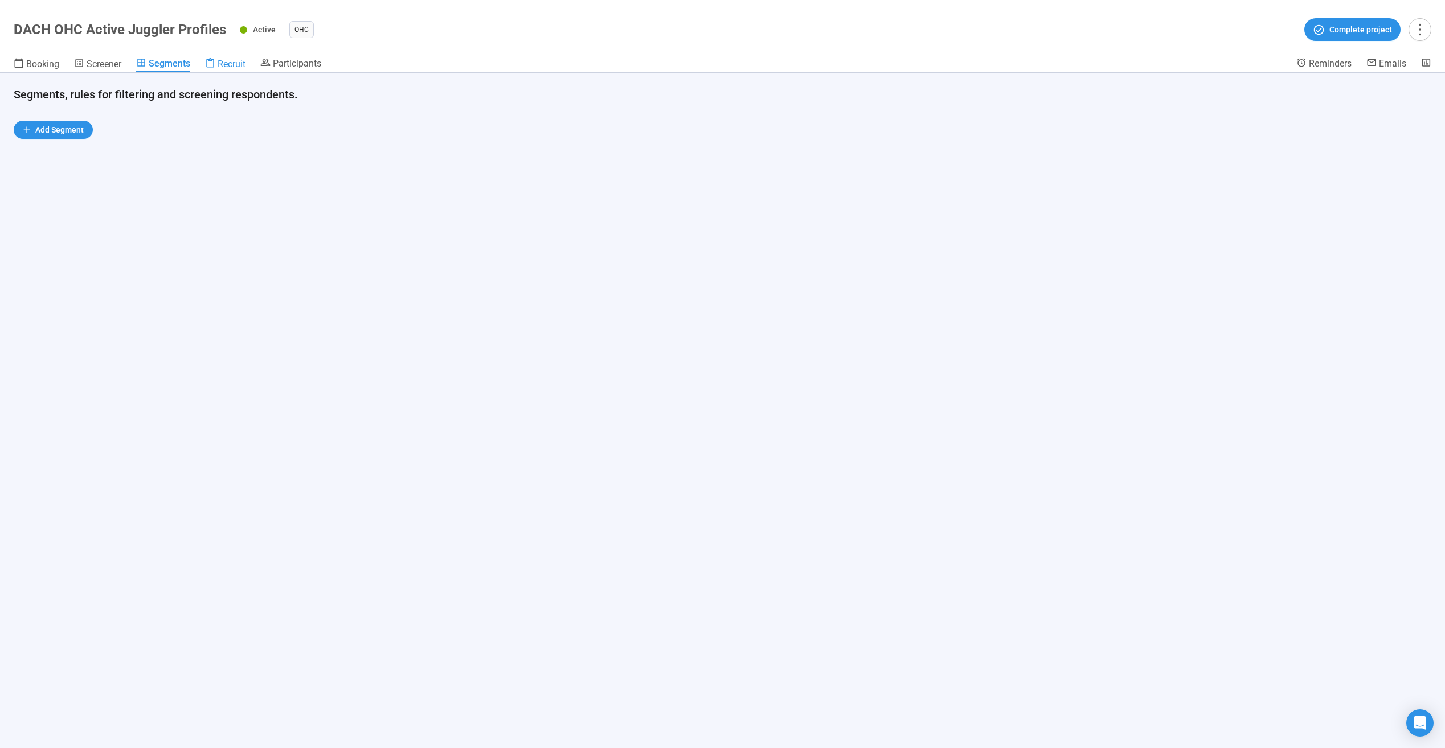
click at [228, 65] on span "Recruit" at bounding box center [232, 64] width 28 height 11
